Goal: Transaction & Acquisition: Purchase product/service

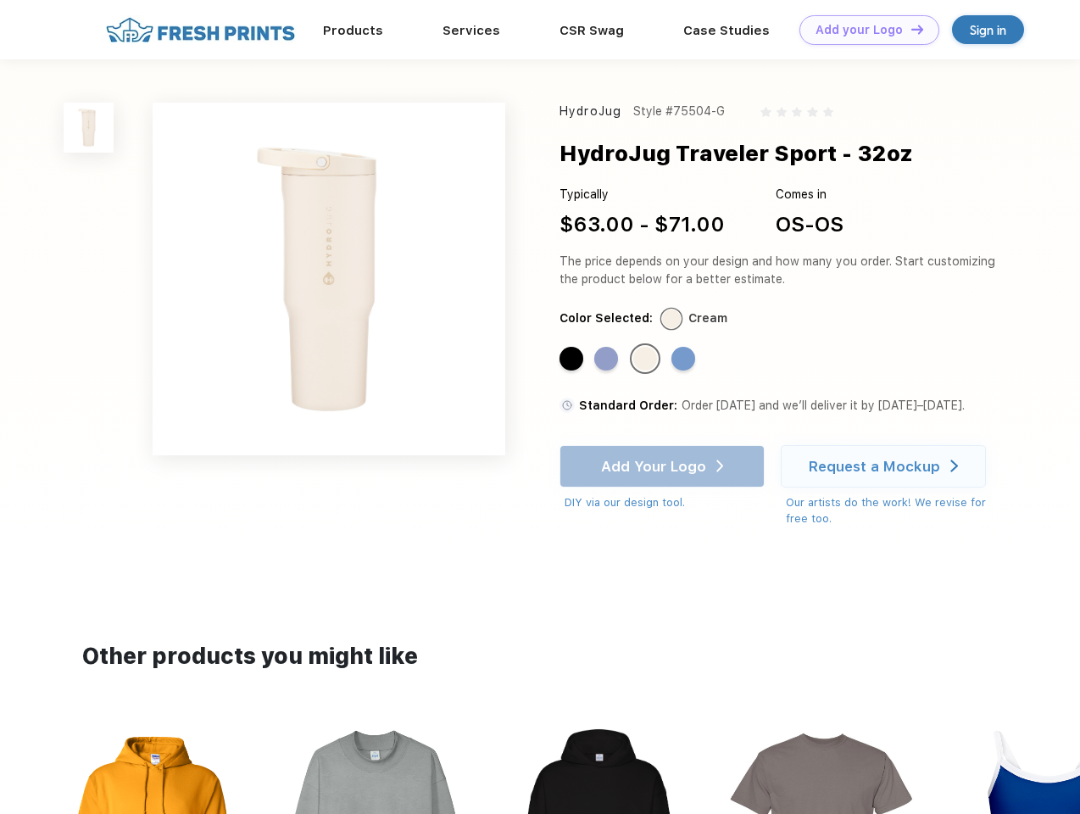
click at [863, 30] on link "Add your Logo Design Tool" at bounding box center [869, 30] width 140 height 30
click at [0, 0] on div "Design Tool" at bounding box center [0, 0] width 0 height 0
click at [909, 29] on link "Add your Logo Design Tool" at bounding box center [869, 30] width 140 height 30
click at [89, 127] on img at bounding box center [89, 128] width 50 height 50
click at [573, 359] on div "Standard Color" at bounding box center [571, 359] width 24 height 24
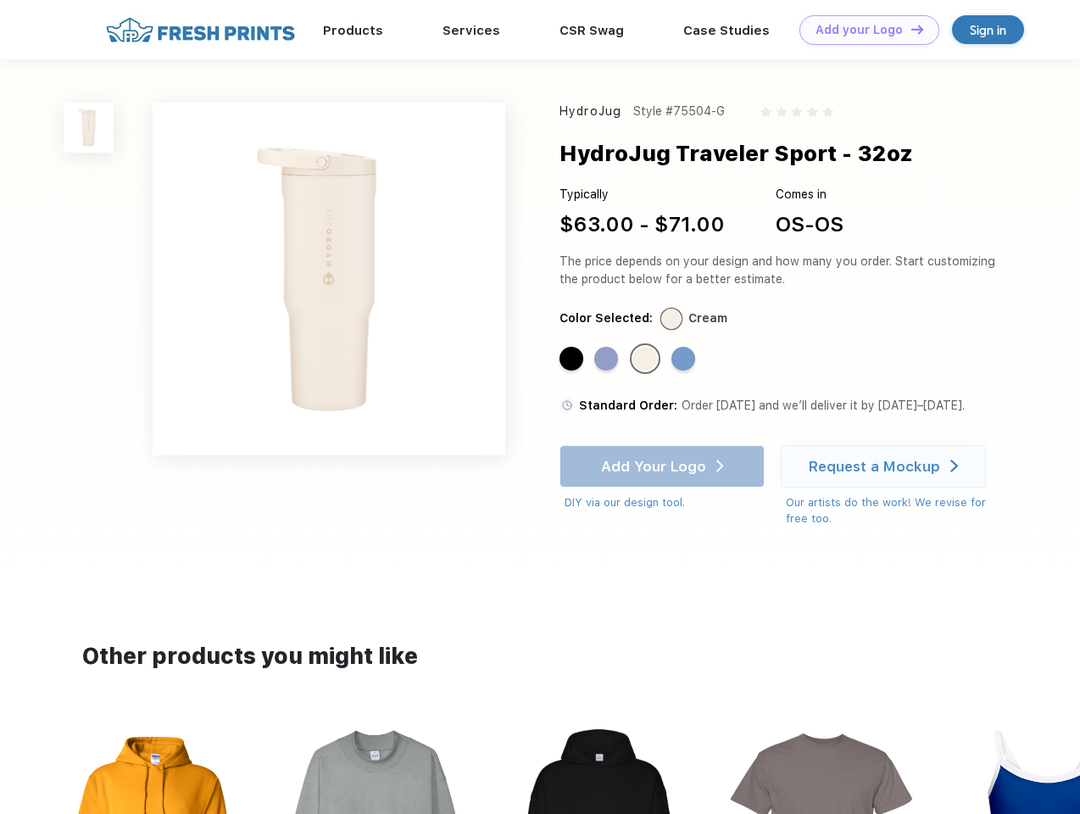
click at [608, 359] on div "Standard Color" at bounding box center [606, 359] width 24 height 24
click at [647, 359] on div "Standard Color" at bounding box center [645, 359] width 24 height 24
click at [685, 359] on div "Standard Color" at bounding box center [683, 359] width 24 height 24
click at [664, 466] on div "Add Your Logo DIY via our design tool. Ah shoot! This product isn't up in our d…" at bounding box center [661, 478] width 205 height 66
click at [886, 466] on div "Request a Mockup" at bounding box center [874, 466] width 131 height 17
